Goal: Task Accomplishment & Management: Manage account settings

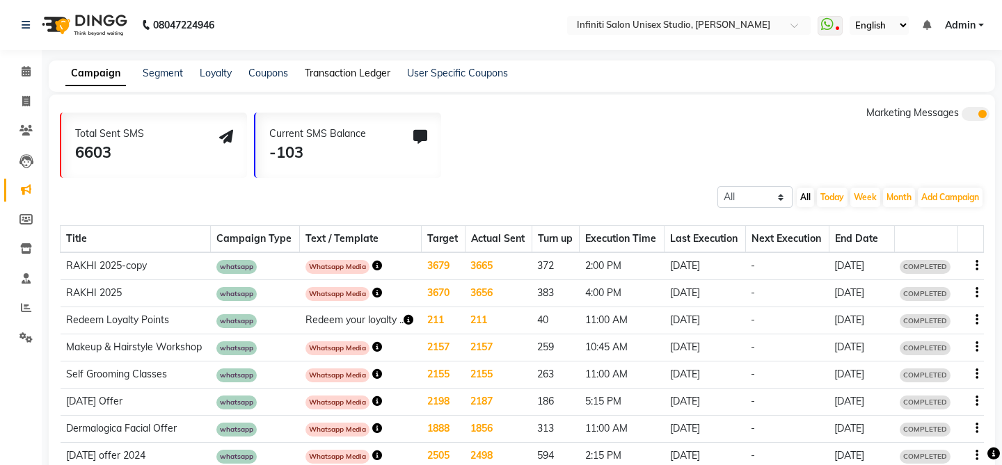
click at [333, 78] on link "Transaction Ledger" at bounding box center [348, 73] width 86 height 13
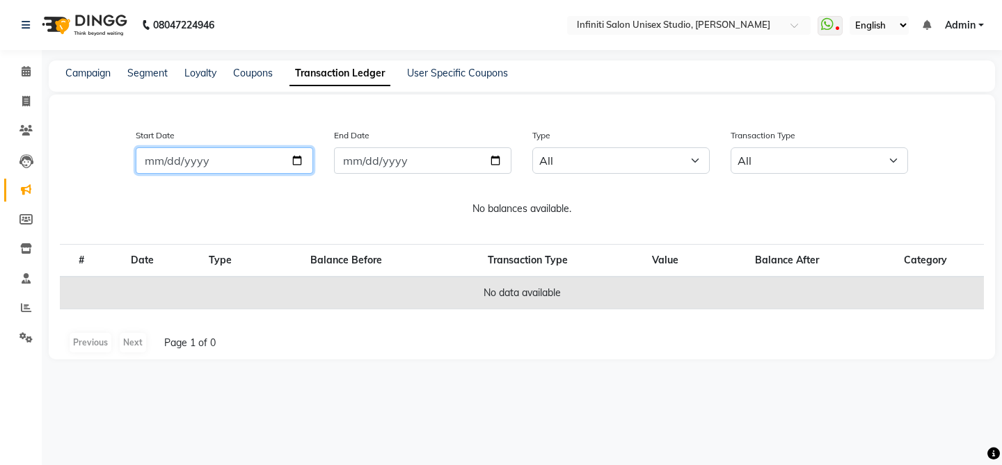
click at [285, 155] on input "Start Date" at bounding box center [224, 161] width 177 height 26
click at [298, 162] on input "Start Date" at bounding box center [224, 161] width 177 height 26
type input "2025-10-01"
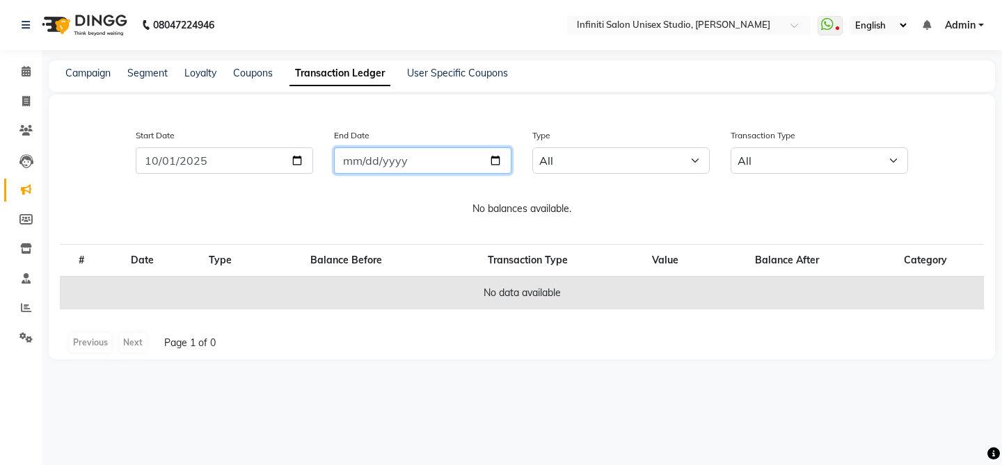
click at [497, 158] on input "End Date" at bounding box center [422, 161] width 177 height 26
type input "2025-10-02"
click at [28, 164] on icon at bounding box center [26, 161] width 14 height 14
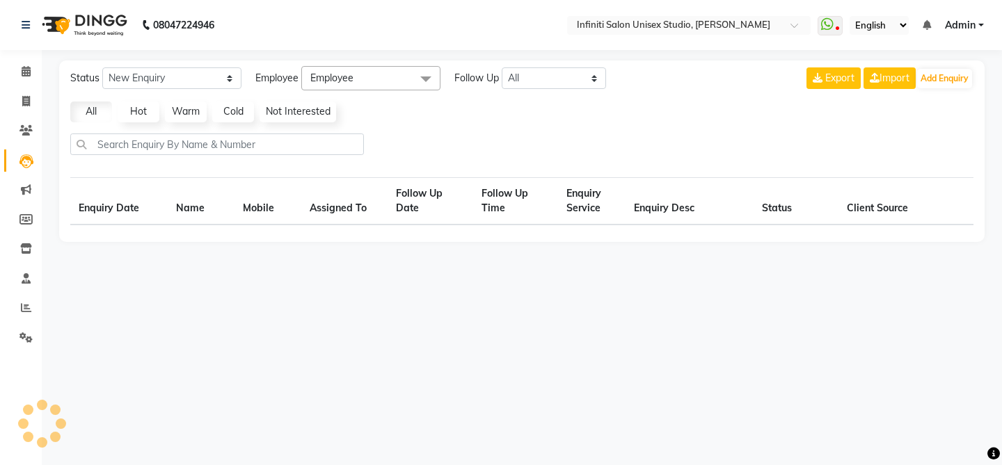
select select "10"
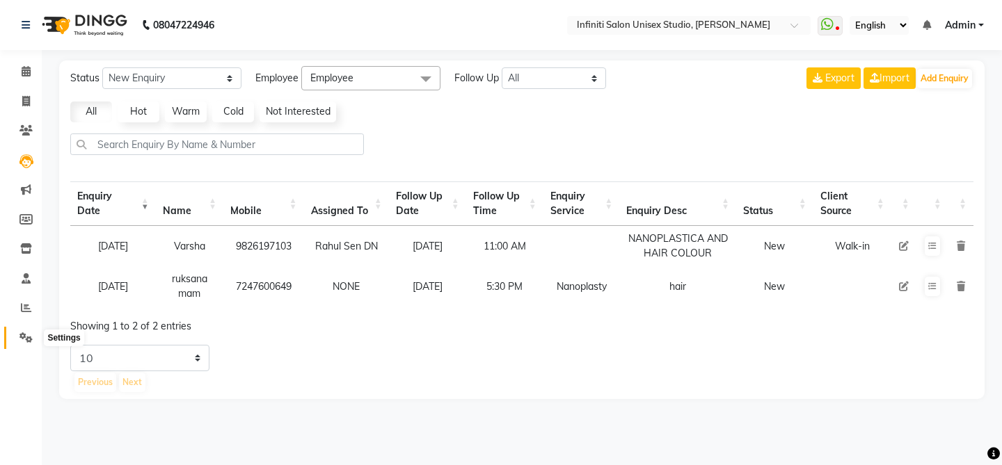
click at [24, 335] on icon at bounding box center [25, 338] width 13 height 10
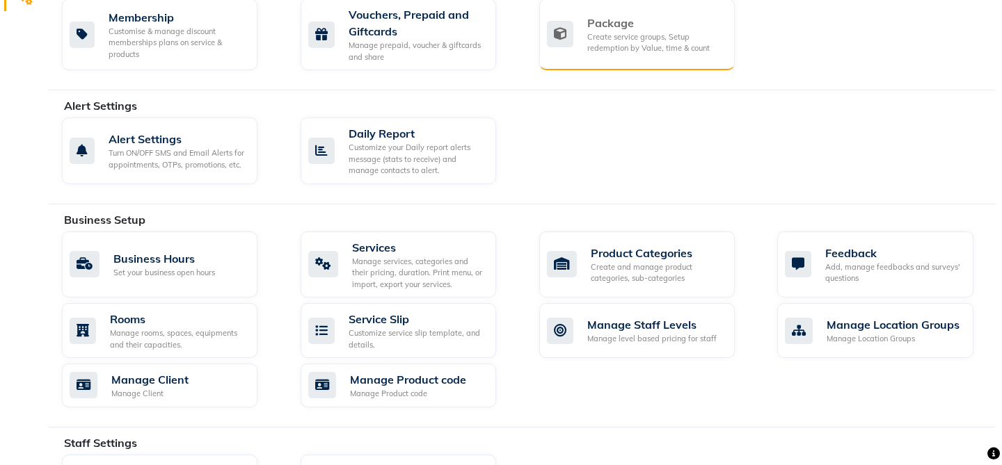
scroll to position [337, 0]
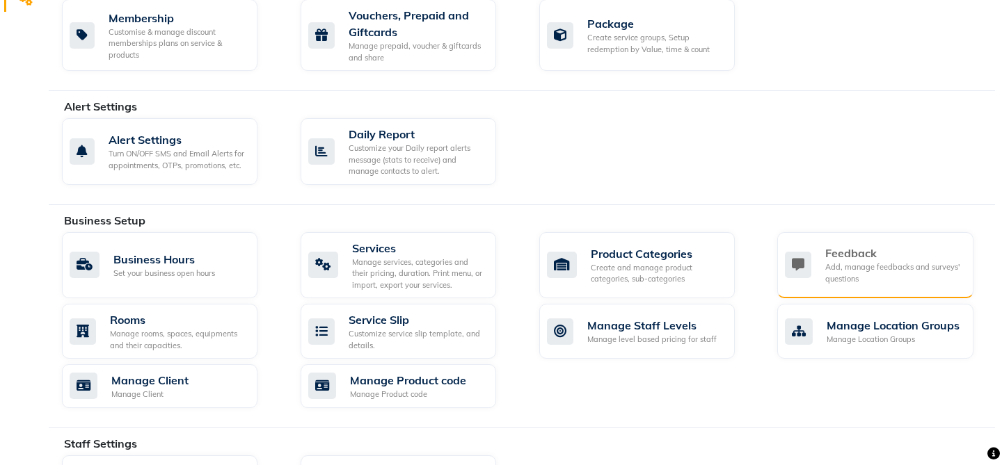
click at [857, 250] on div "Feedback" at bounding box center [893, 253] width 136 height 17
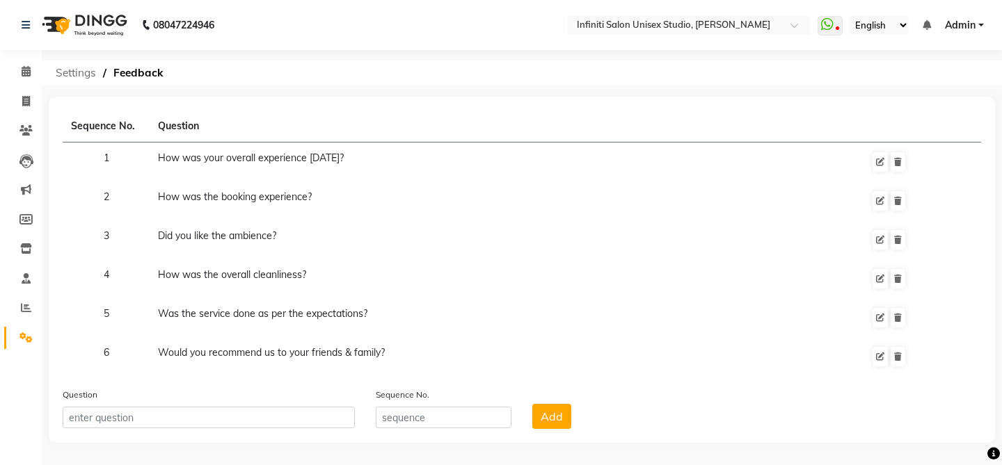
click at [89, 72] on span "Settings" at bounding box center [76, 73] width 54 height 25
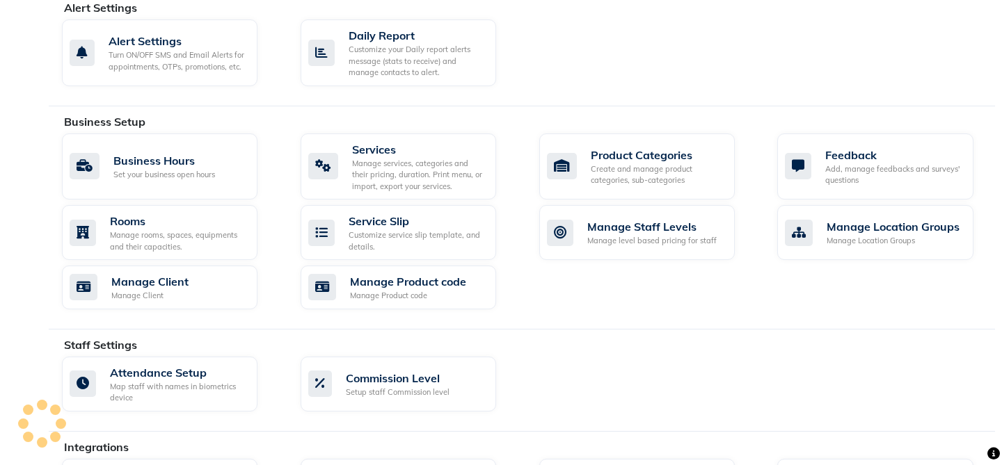
scroll to position [438, 0]
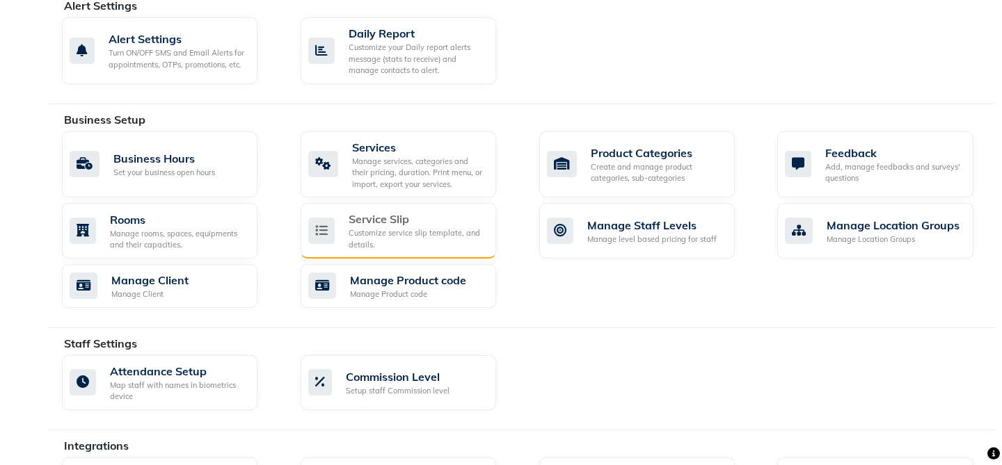
click at [390, 244] on div "Customize service slip template, and details." at bounding box center [417, 239] width 136 height 23
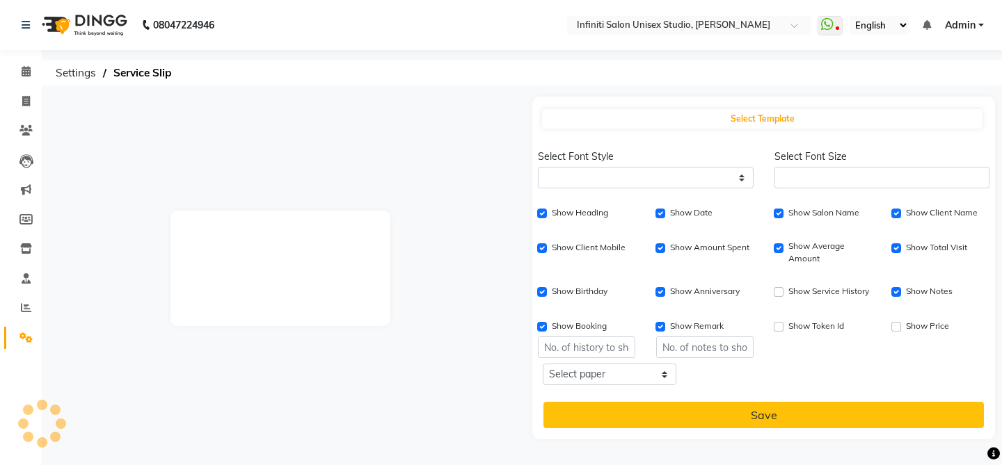
select select
type input "1"
checkbox input "true"
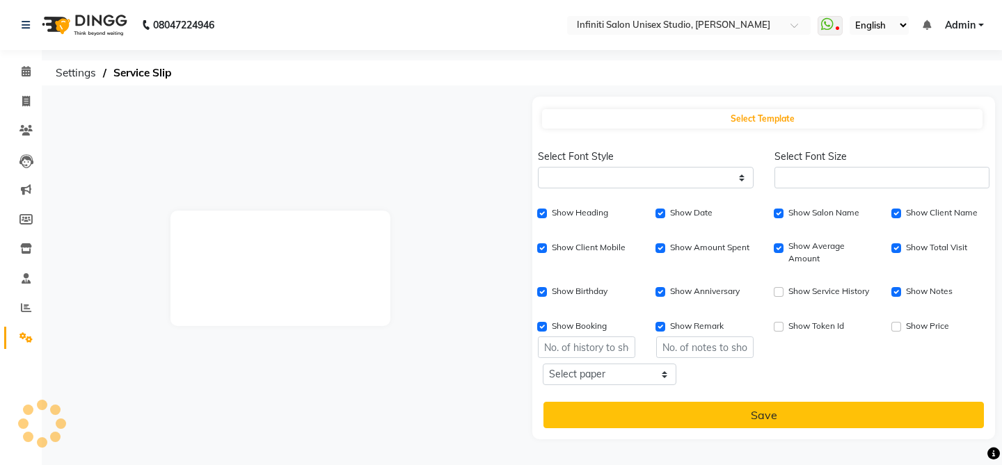
checkbox input "true"
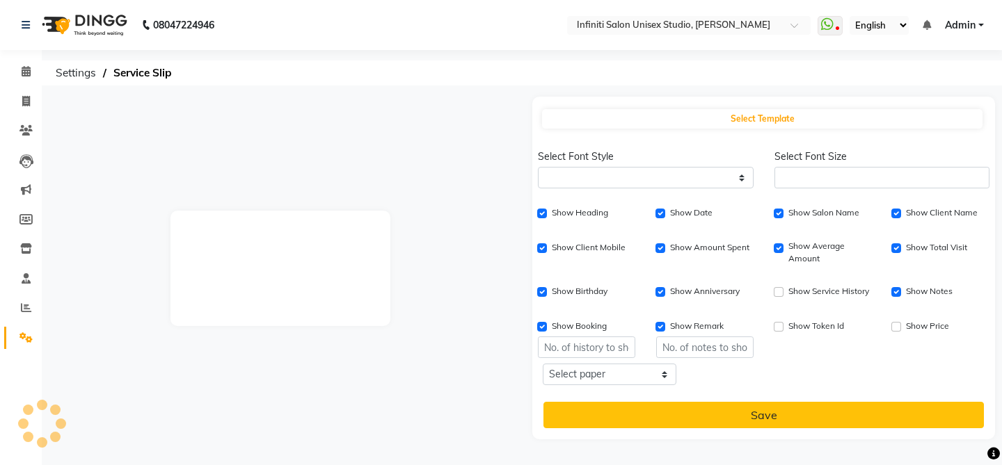
checkbox input "true"
type input "1"
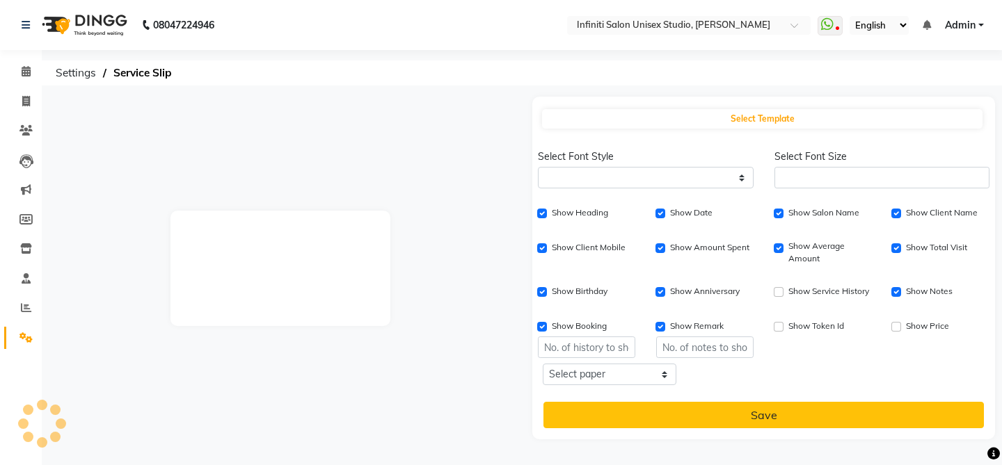
type input "1"
select select
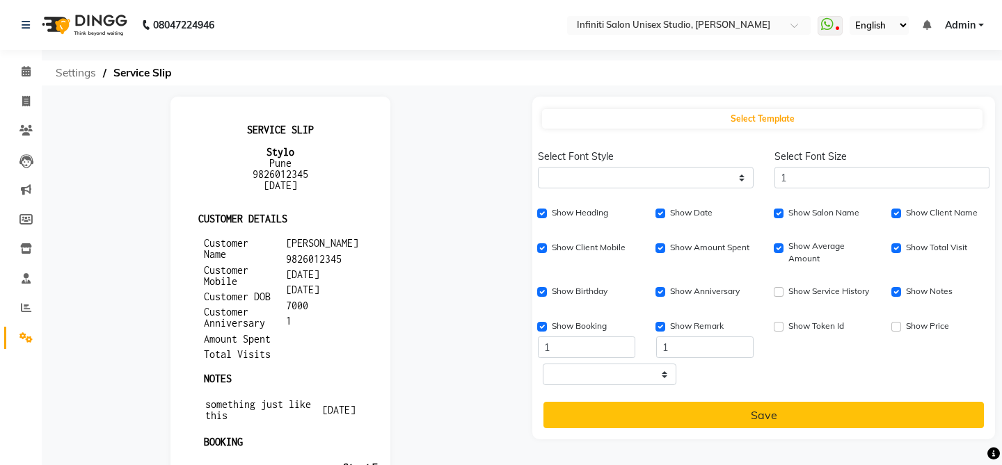
click at [79, 74] on span "Settings" at bounding box center [76, 73] width 54 height 25
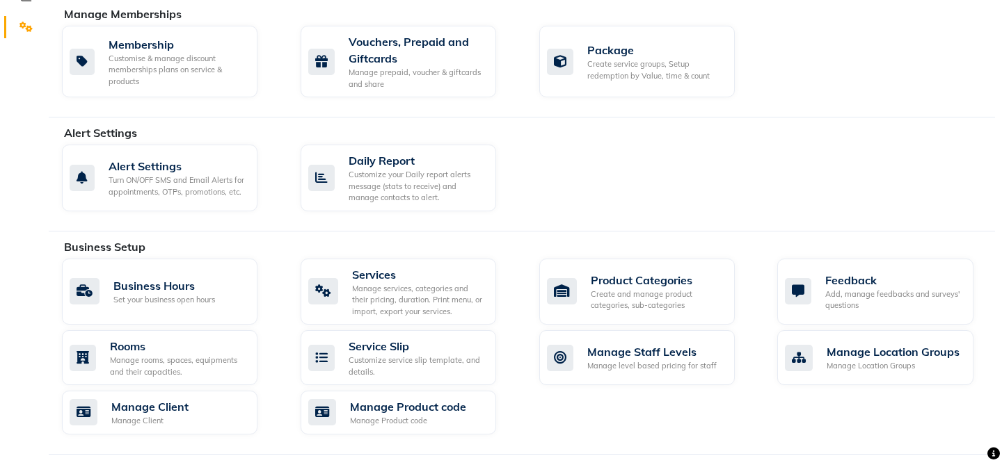
scroll to position [440, 0]
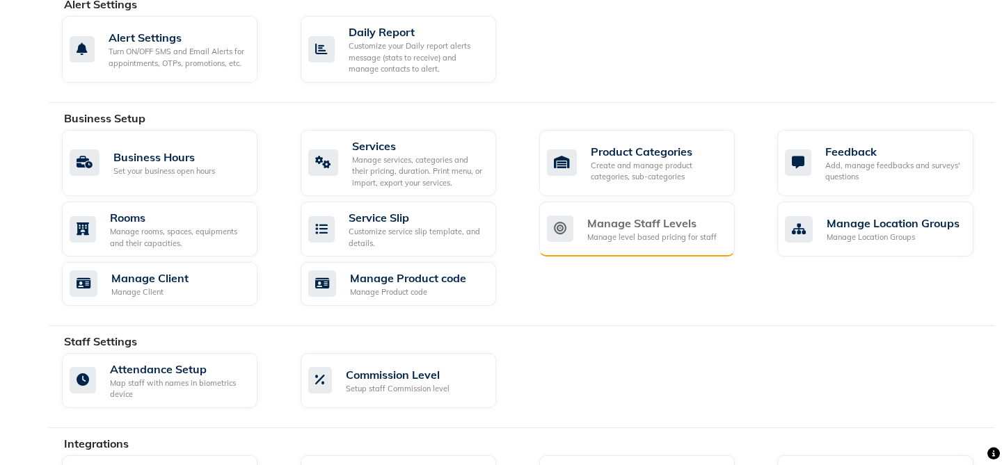
click at [636, 224] on div "Manage Staff Levels" at bounding box center [651, 223] width 129 height 17
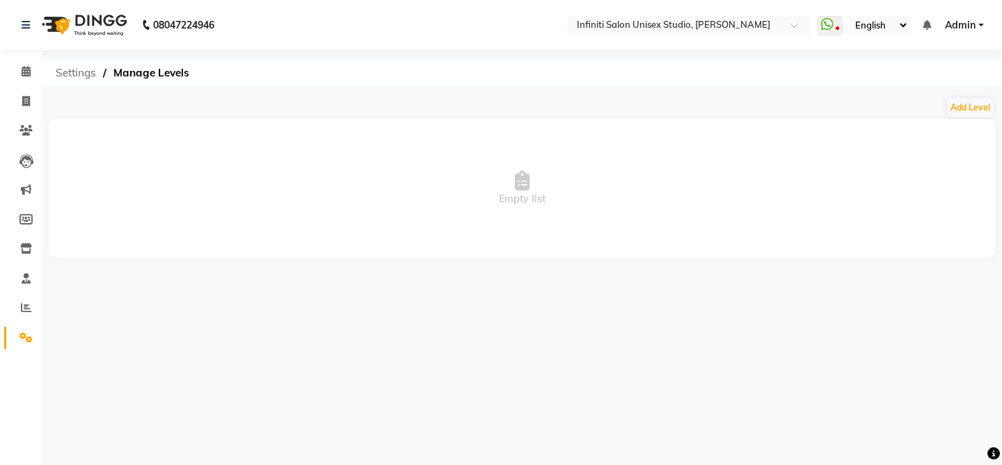
click at [81, 78] on span "Settings" at bounding box center [76, 73] width 54 height 25
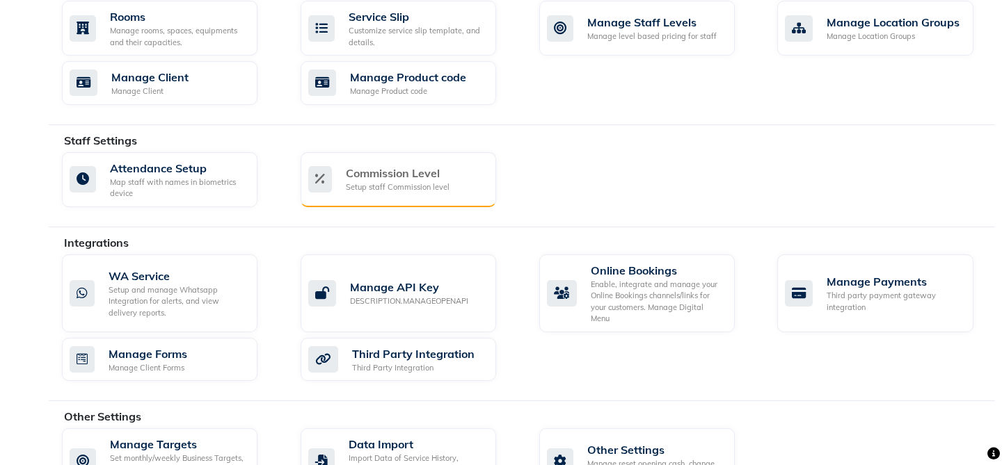
scroll to position [644, 0]
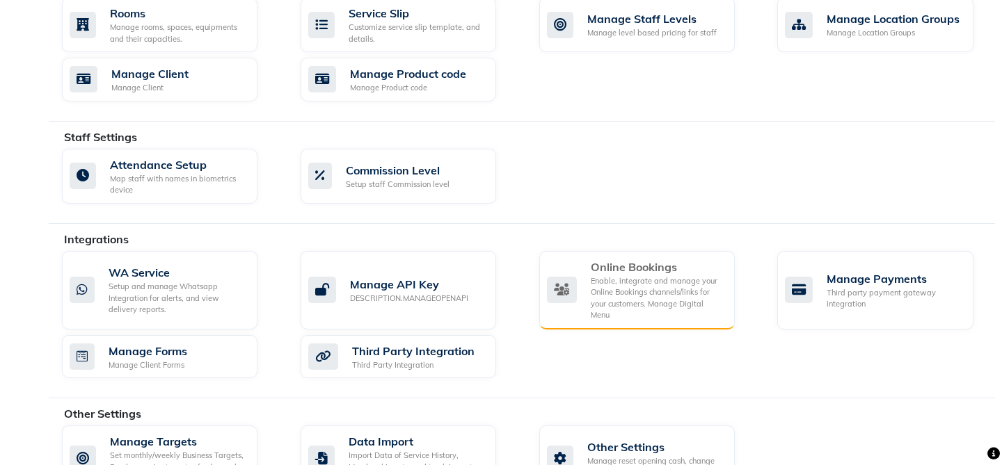
click at [715, 277] on div "Enable, integrate and manage your Online Bookings channels/links for your custo…" at bounding box center [657, 299] width 133 height 46
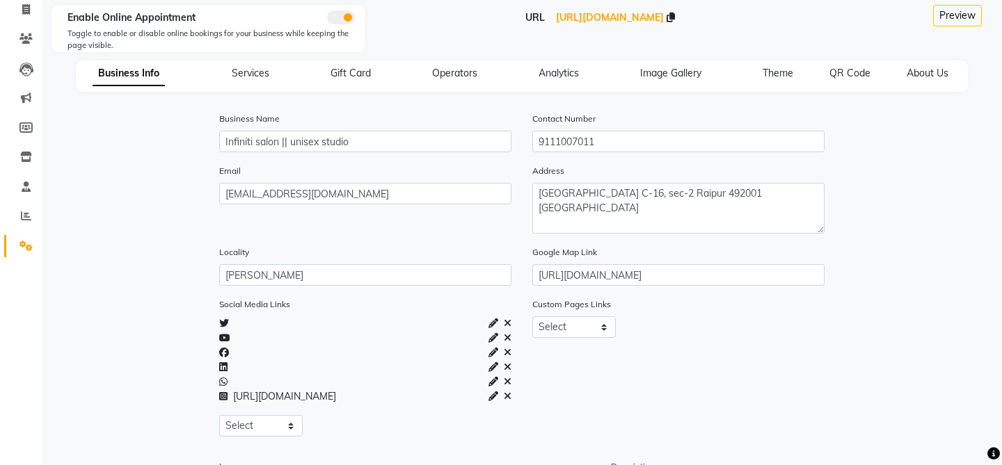
scroll to position [93, 0]
click at [24, 13] on icon at bounding box center [26, 8] width 8 height 10
select select "service"
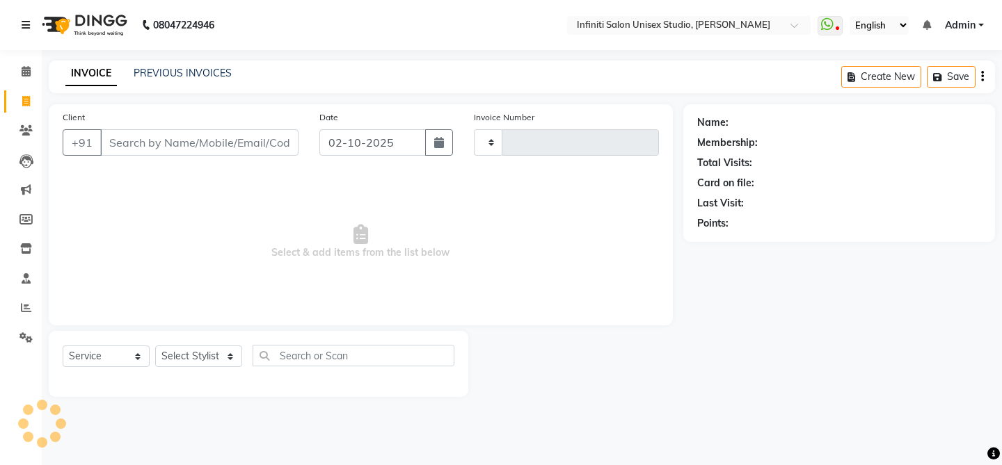
type input "2191"
select select "6511"
click at [629, 24] on input "text" at bounding box center [675, 26] width 202 height 14
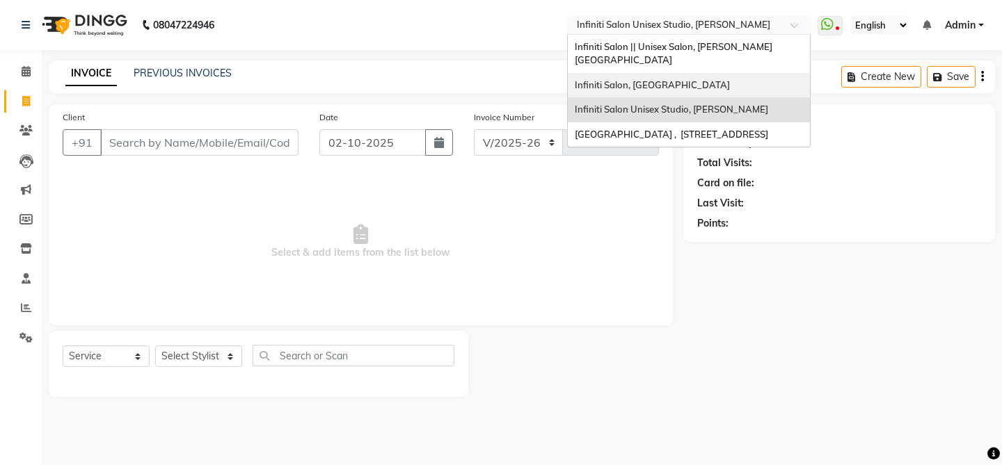
click at [635, 79] on span "Infiniti Salon, [GEOGRAPHIC_DATA]" at bounding box center [652, 84] width 155 height 11
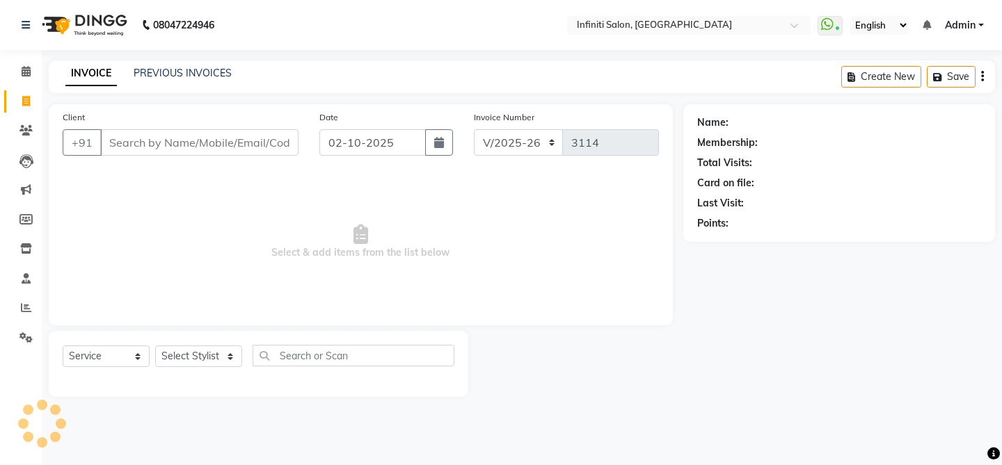
select select "5804"
select select "service"
click at [29, 72] on icon at bounding box center [26, 71] width 9 height 10
